Goal: Task Accomplishment & Management: Manage account settings

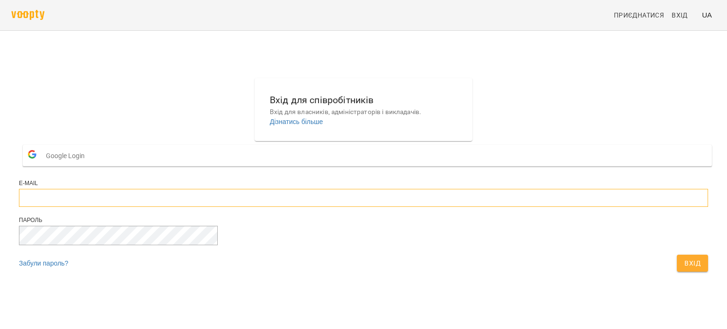
type input "**********"
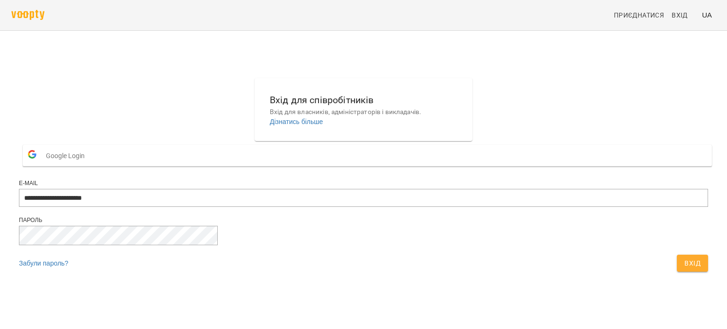
click at [685, 269] on span "Вхід" at bounding box center [693, 263] width 16 height 11
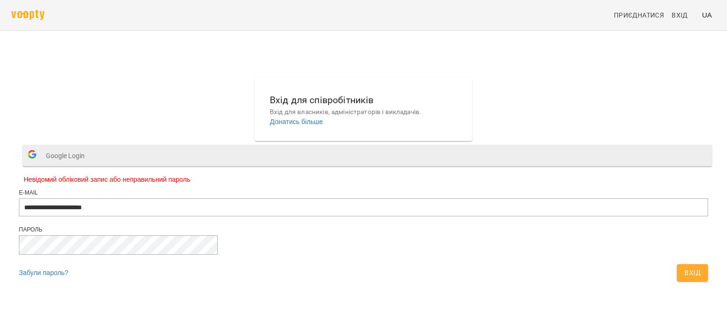
click at [90, 165] on span "Google Login" at bounding box center [68, 155] width 44 height 19
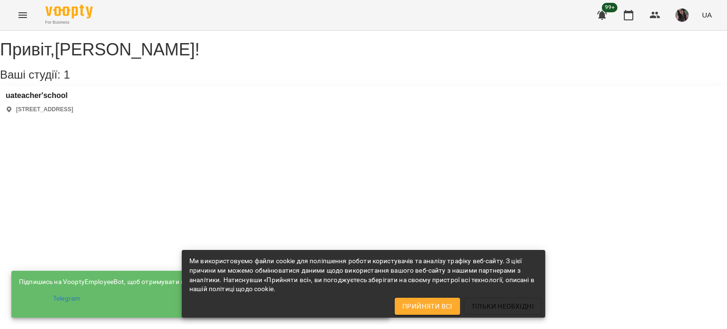
click at [187, 119] on div "Привіт , [PERSON_NAME] ! Ваші студії: 1 uateacher'school [STREET_ADDRESS]" at bounding box center [363, 75] width 727 height 89
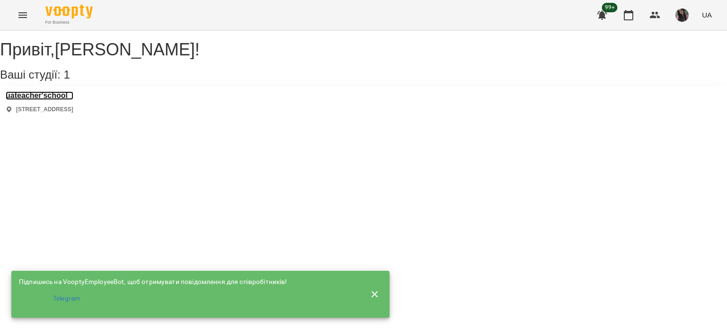
click at [58, 100] on h3 "uateacher'school" at bounding box center [40, 95] width 68 height 9
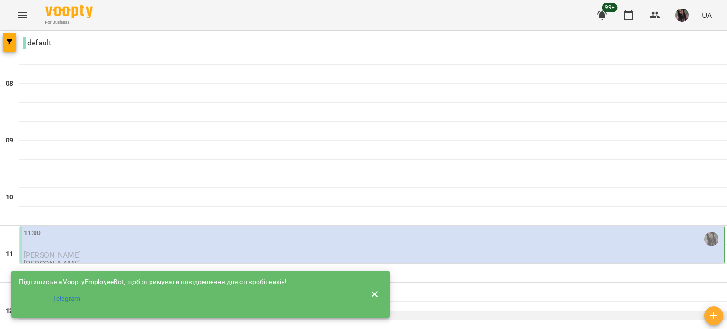
scroll to position [142, 0]
click at [371, 293] on icon "button" at bounding box center [374, 294] width 11 height 11
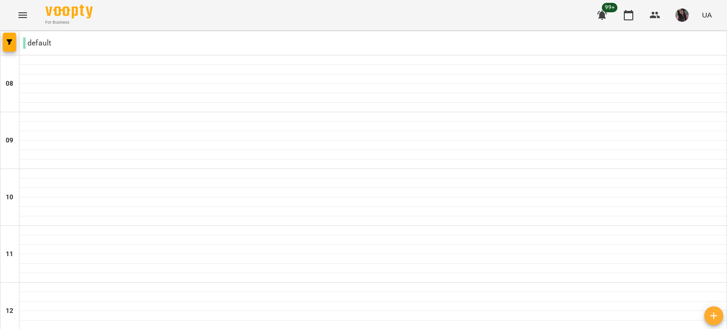
scroll to position [521, 0]
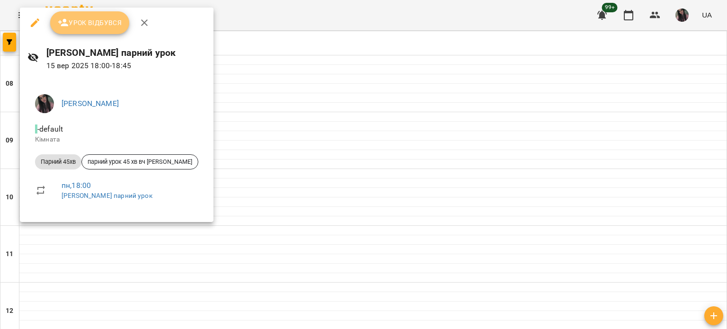
click at [99, 19] on span "Урок відбувся" at bounding box center [90, 22] width 64 height 11
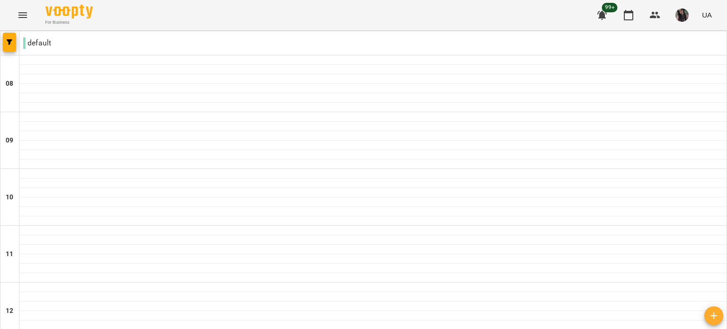
scroll to position [584, 0]
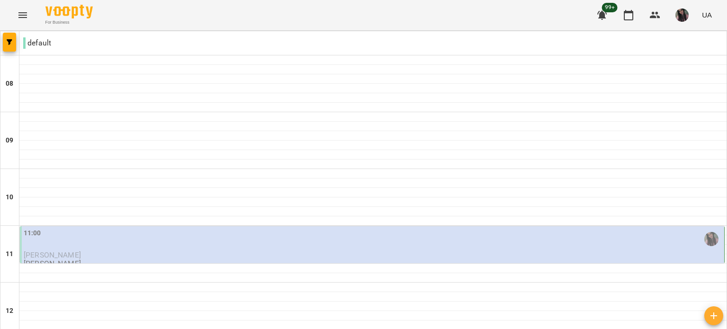
click at [185, 232] on div "11:00" at bounding box center [373, 239] width 699 height 22
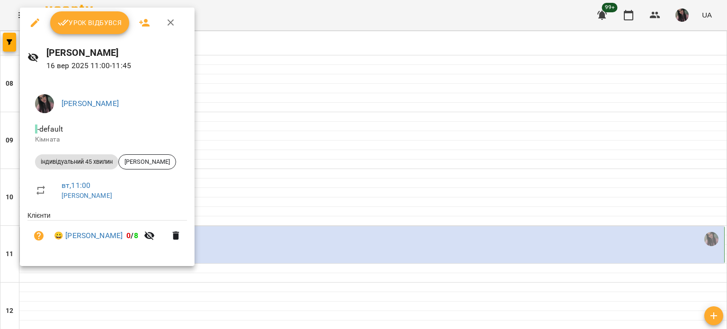
click at [85, 22] on span "Урок відбувся" at bounding box center [90, 22] width 64 height 11
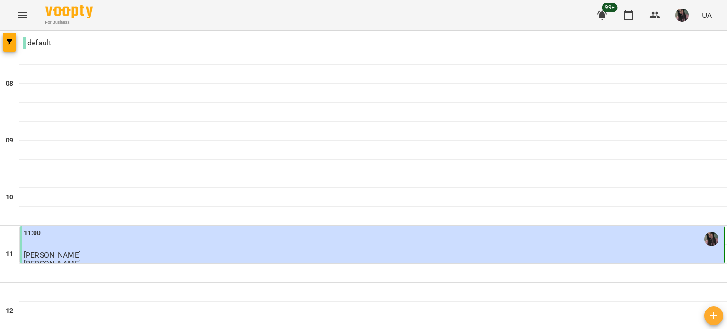
scroll to position [474, 0]
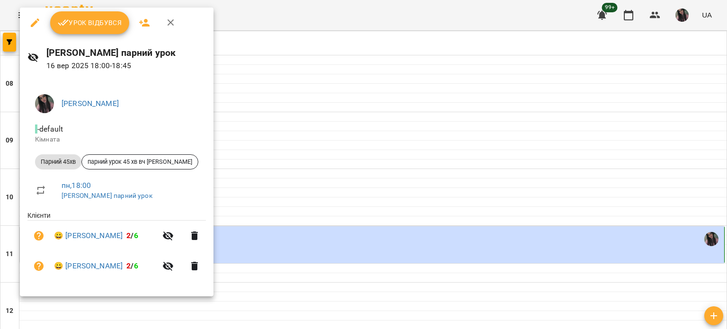
click at [277, 70] on div at bounding box center [363, 164] width 727 height 329
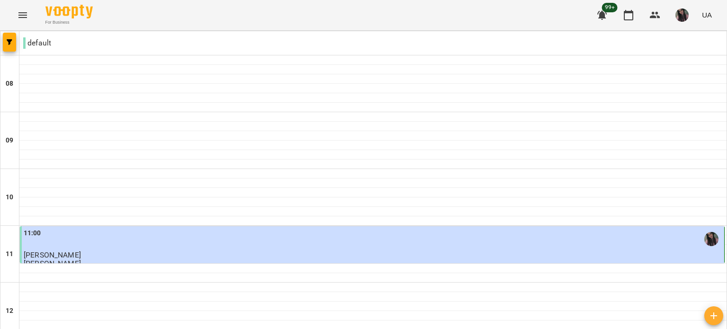
scroll to position [584, 0]
click at [683, 9] on img "button" at bounding box center [682, 15] width 13 height 13
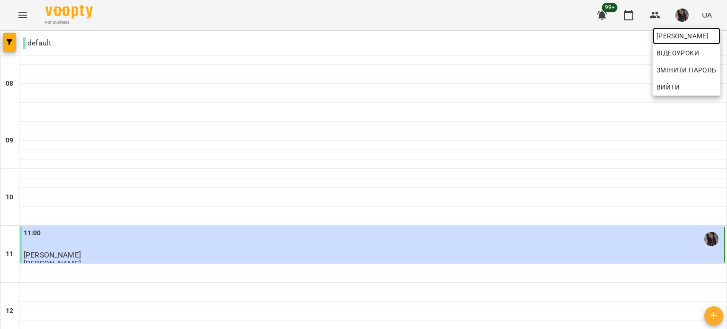
click at [663, 31] on span "[PERSON_NAME]" at bounding box center [687, 35] width 60 height 11
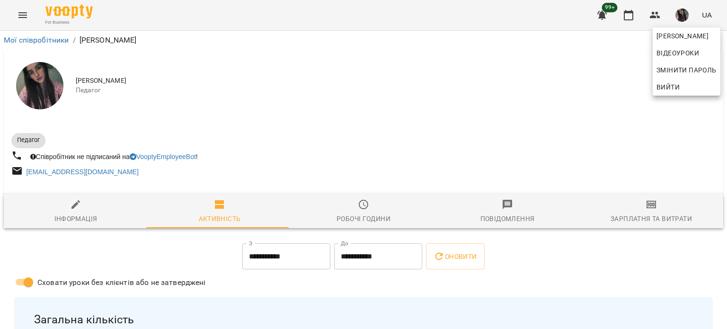
click at [649, 205] on div at bounding box center [363, 164] width 727 height 329
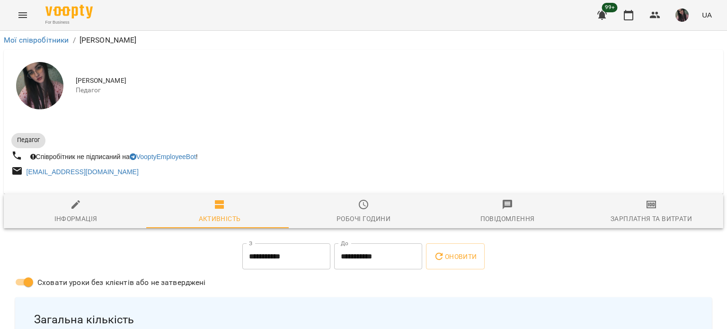
click at [649, 205] on icon "button" at bounding box center [651, 205] width 9 height 8
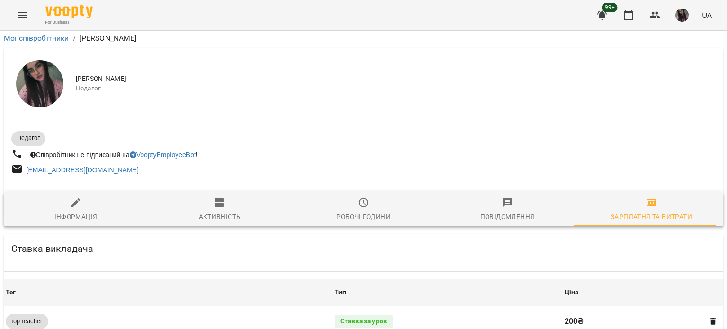
scroll to position [568, 0]
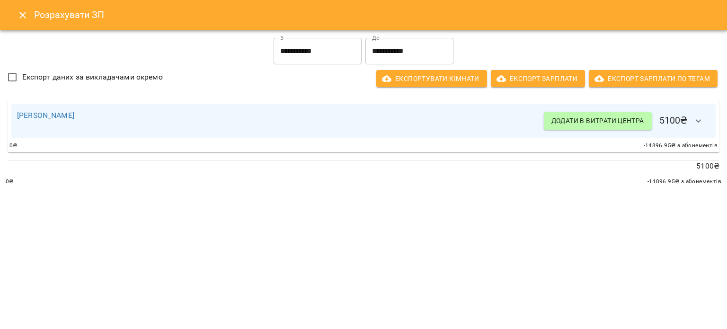
click at [317, 53] on input "**********" at bounding box center [318, 51] width 88 height 27
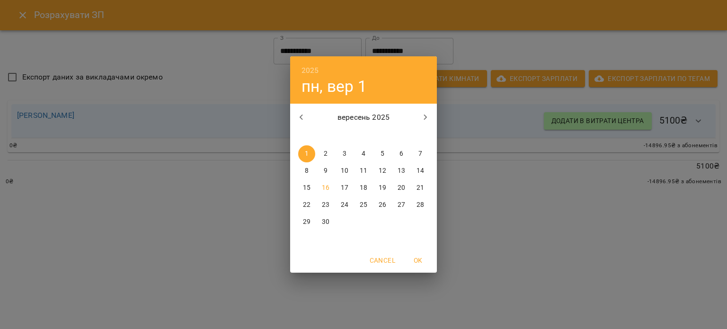
click at [366, 172] on p "11" at bounding box center [364, 170] width 8 height 9
type input "**********"
